Goal: Transaction & Acquisition: Purchase product/service

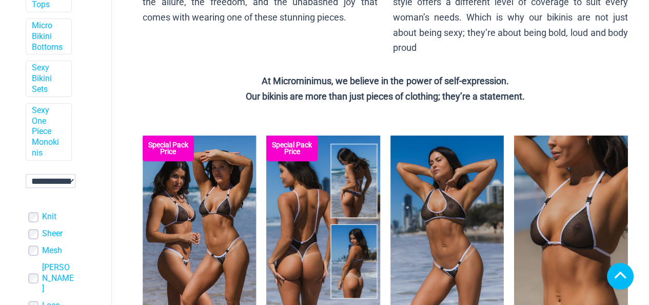
scroll to position [359, 0]
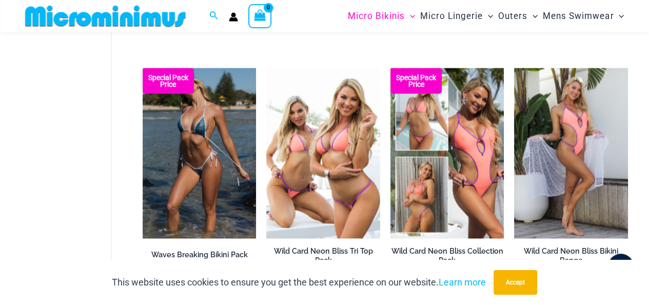
scroll to position [1632, 0]
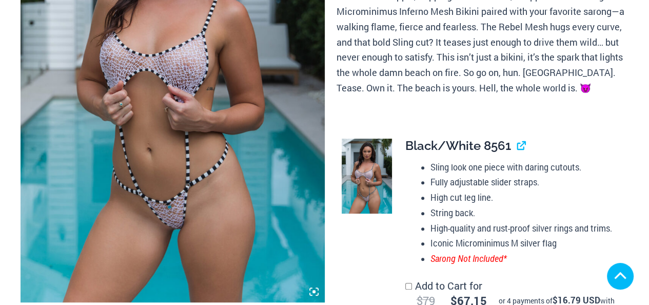
scroll to position [308, 0]
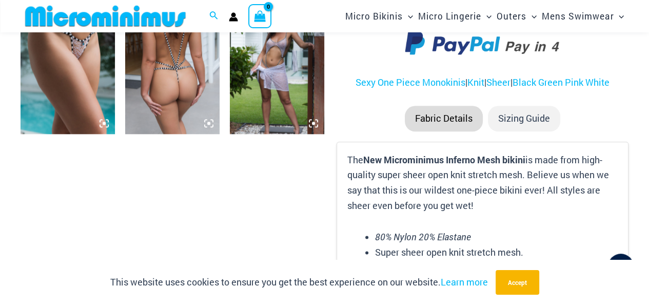
scroll to position [950, 0]
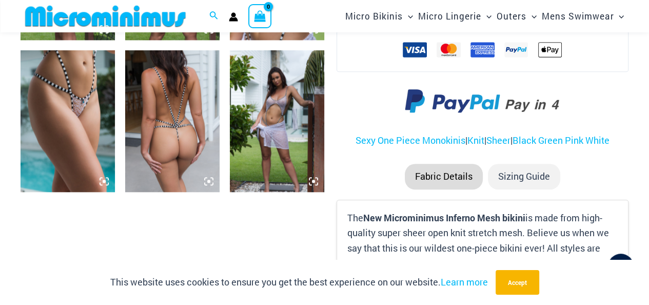
click at [516, 177] on li "Sizing Guide" at bounding box center [524, 177] width 72 height 26
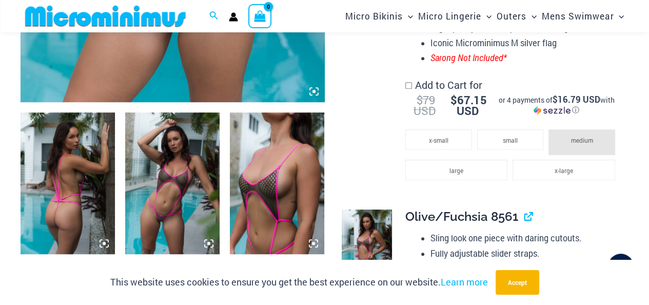
scroll to position [437, 0]
